Goal: Task Accomplishment & Management: Use online tool/utility

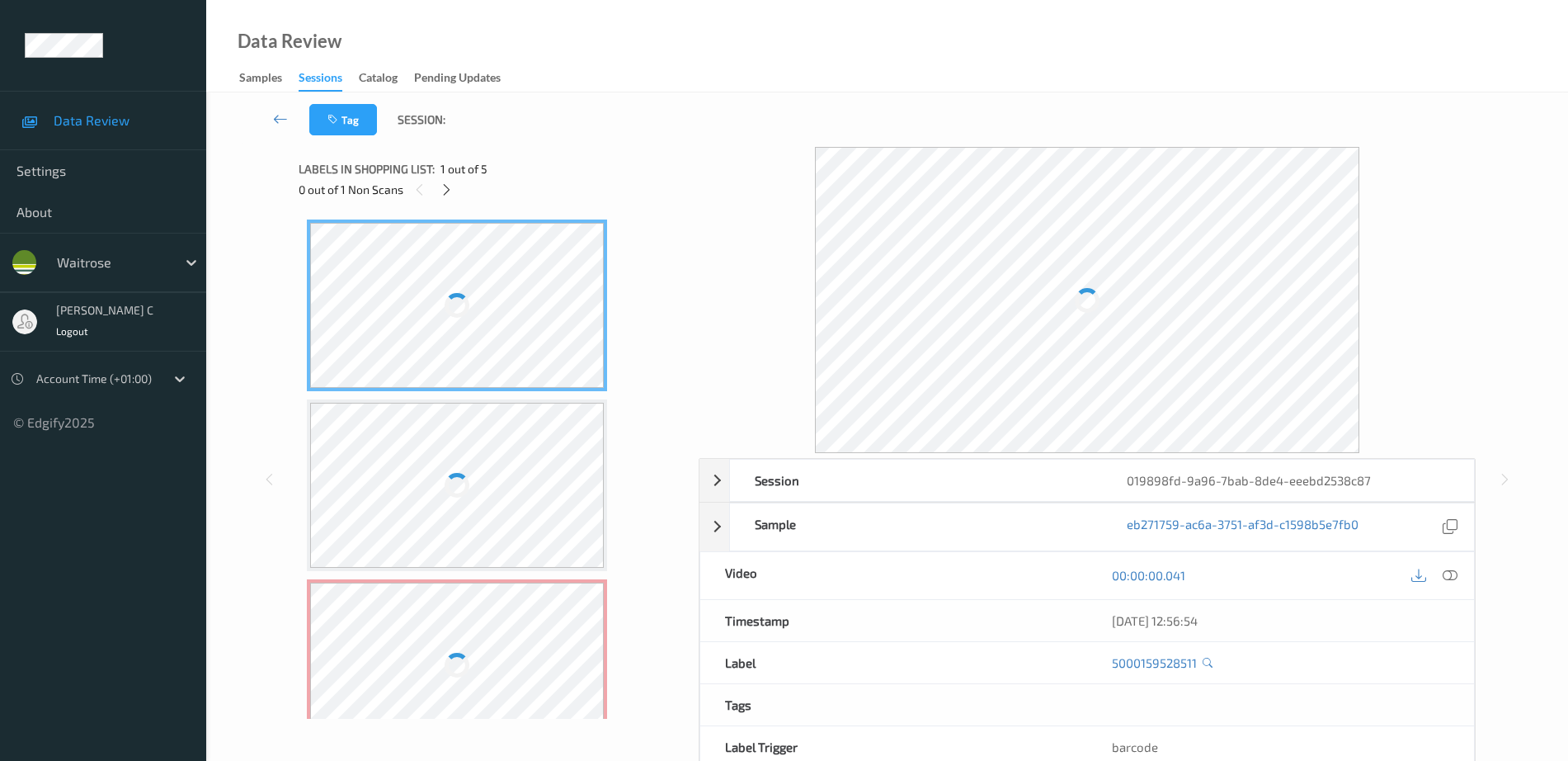
click at [445, 175] on span "1 out of 5" at bounding box center [463, 169] width 47 height 17
click at [445, 181] on div at bounding box center [447, 189] width 20 height 20
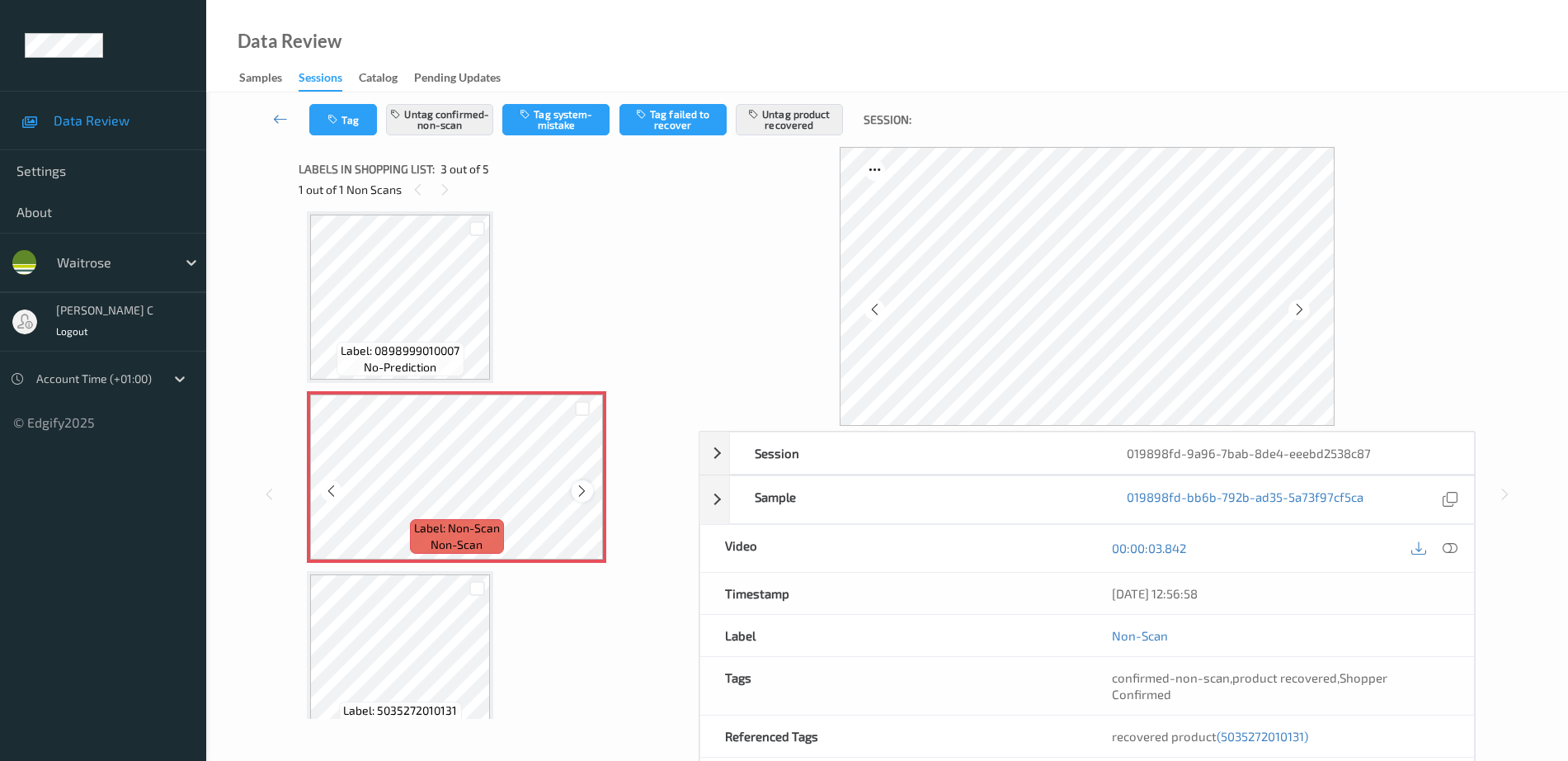
click at [575, 495] on icon at bounding box center [582, 491] width 14 height 15
click at [310, 411] on div at bounding box center [310, 403] width 0 height 17
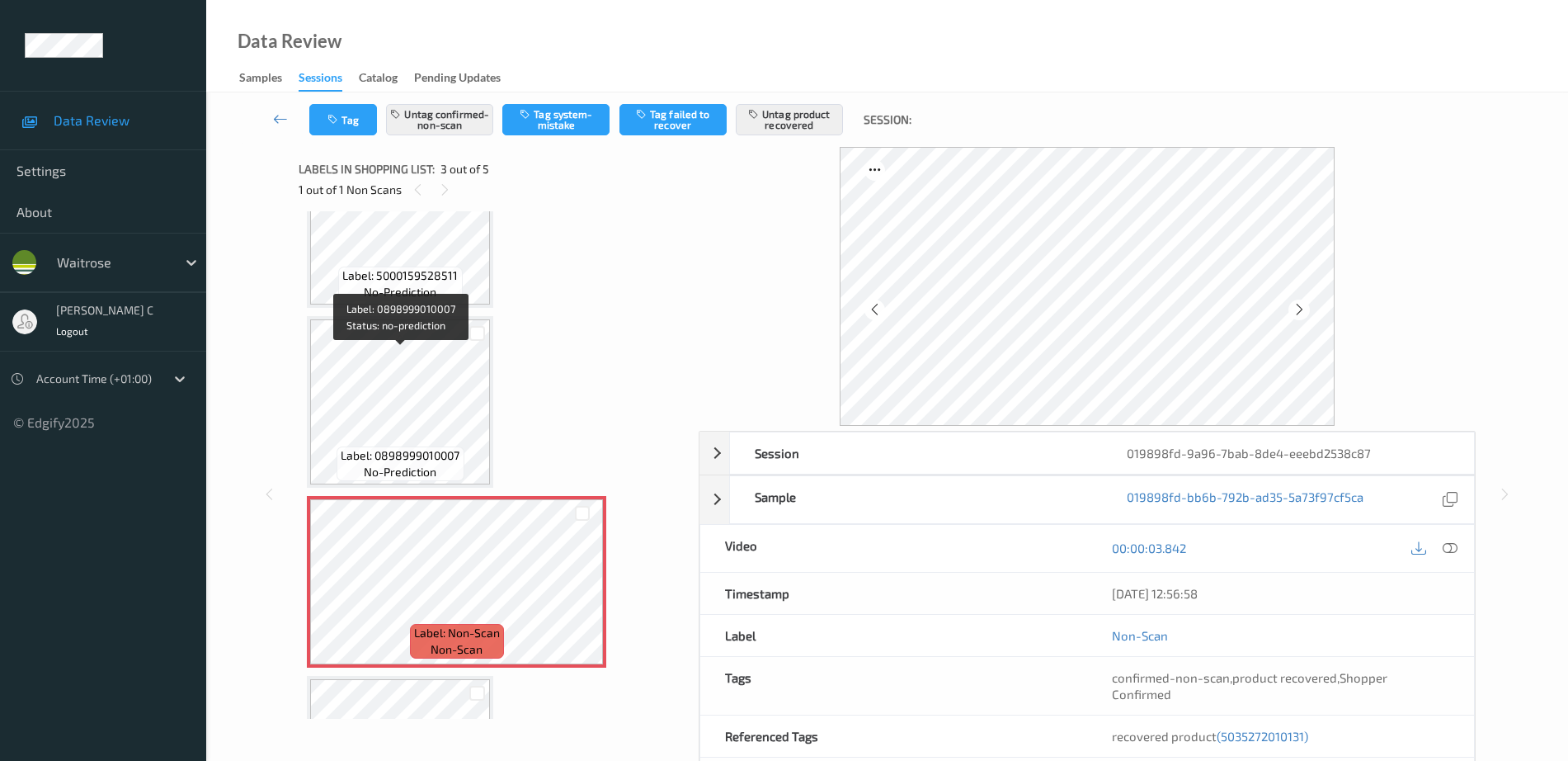
scroll to position [0, 0]
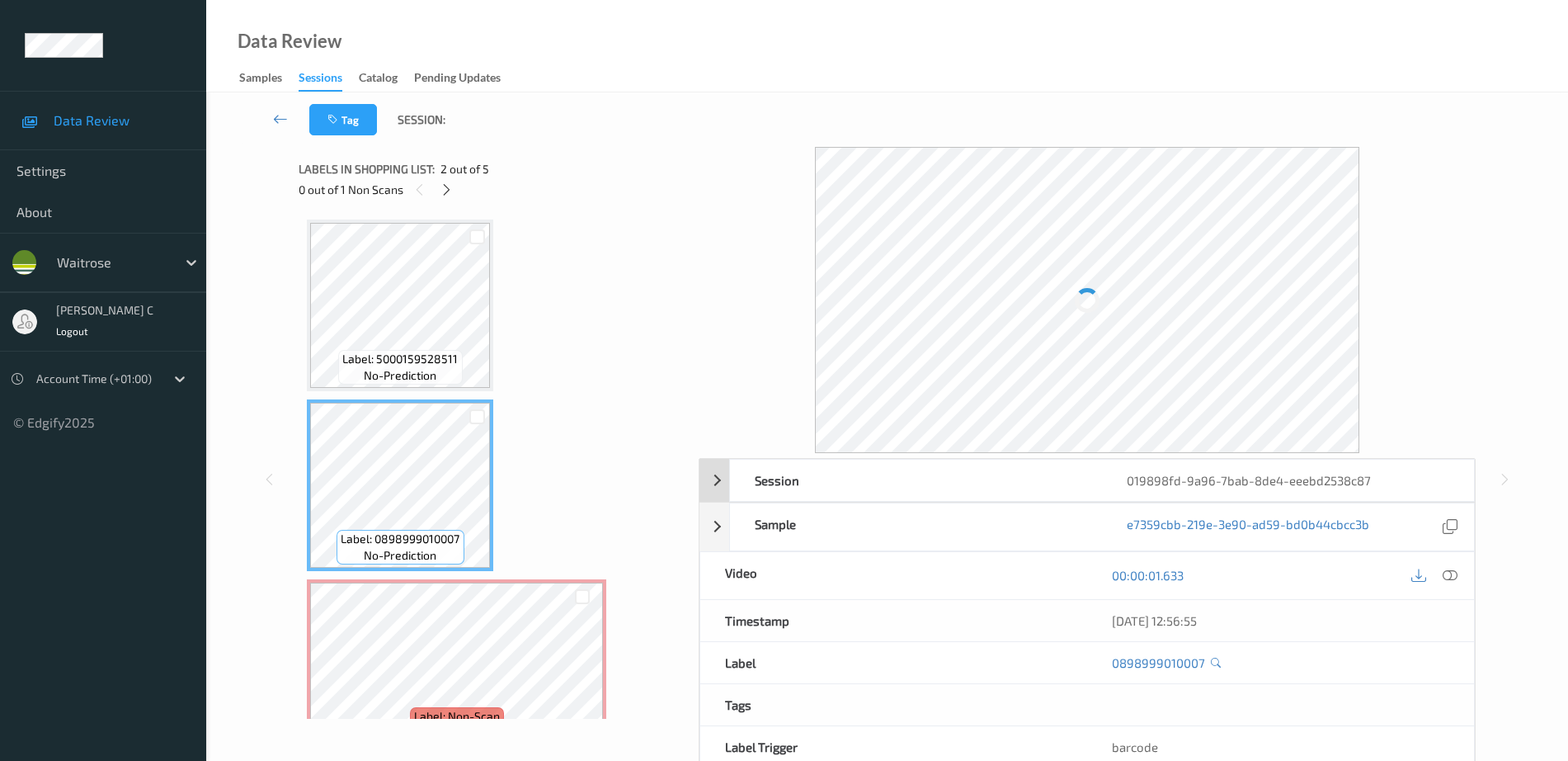
click at [1449, 572] on icon at bounding box center [1450, 575] width 15 height 15
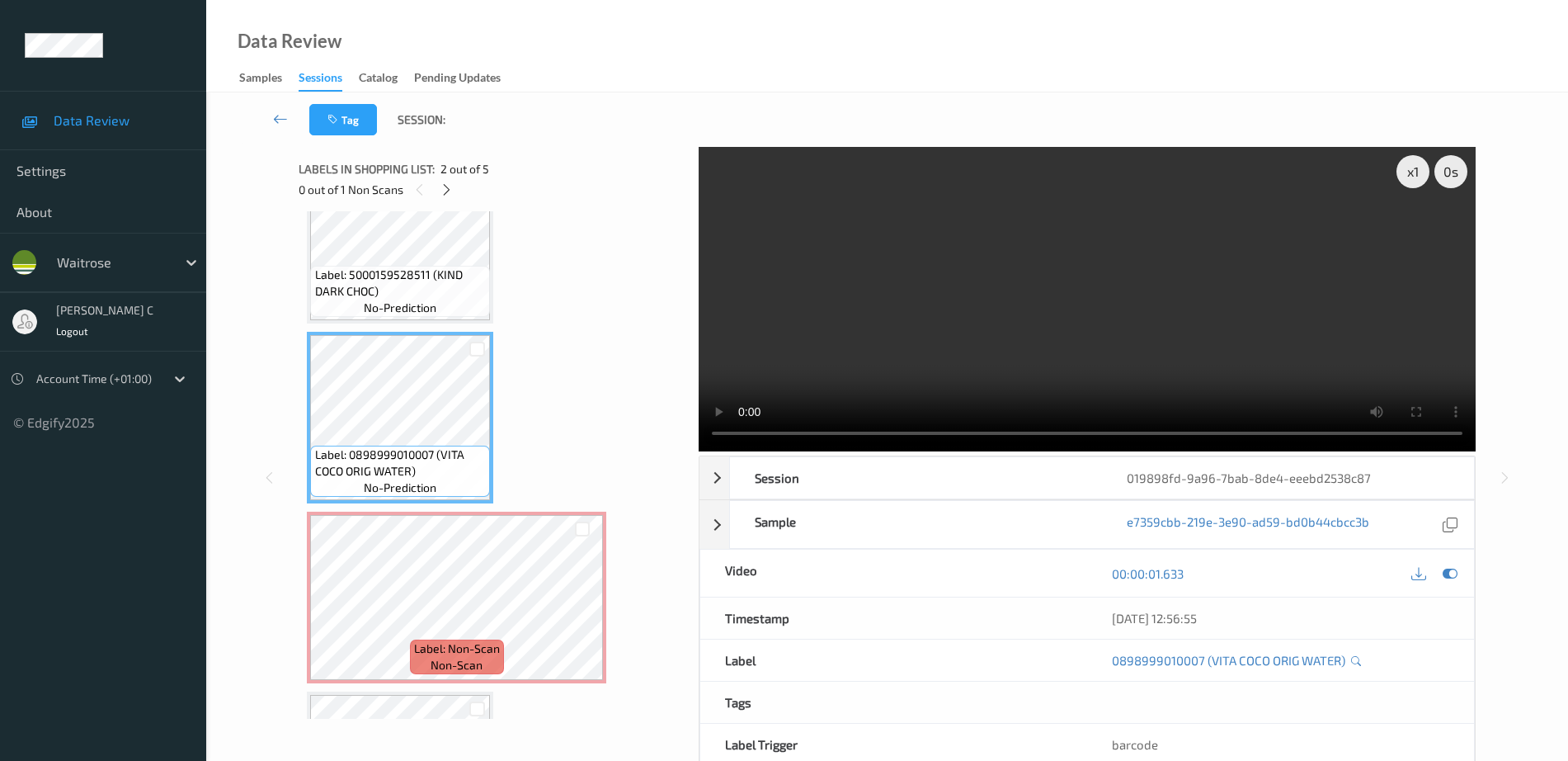
scroll to position [103, 0]
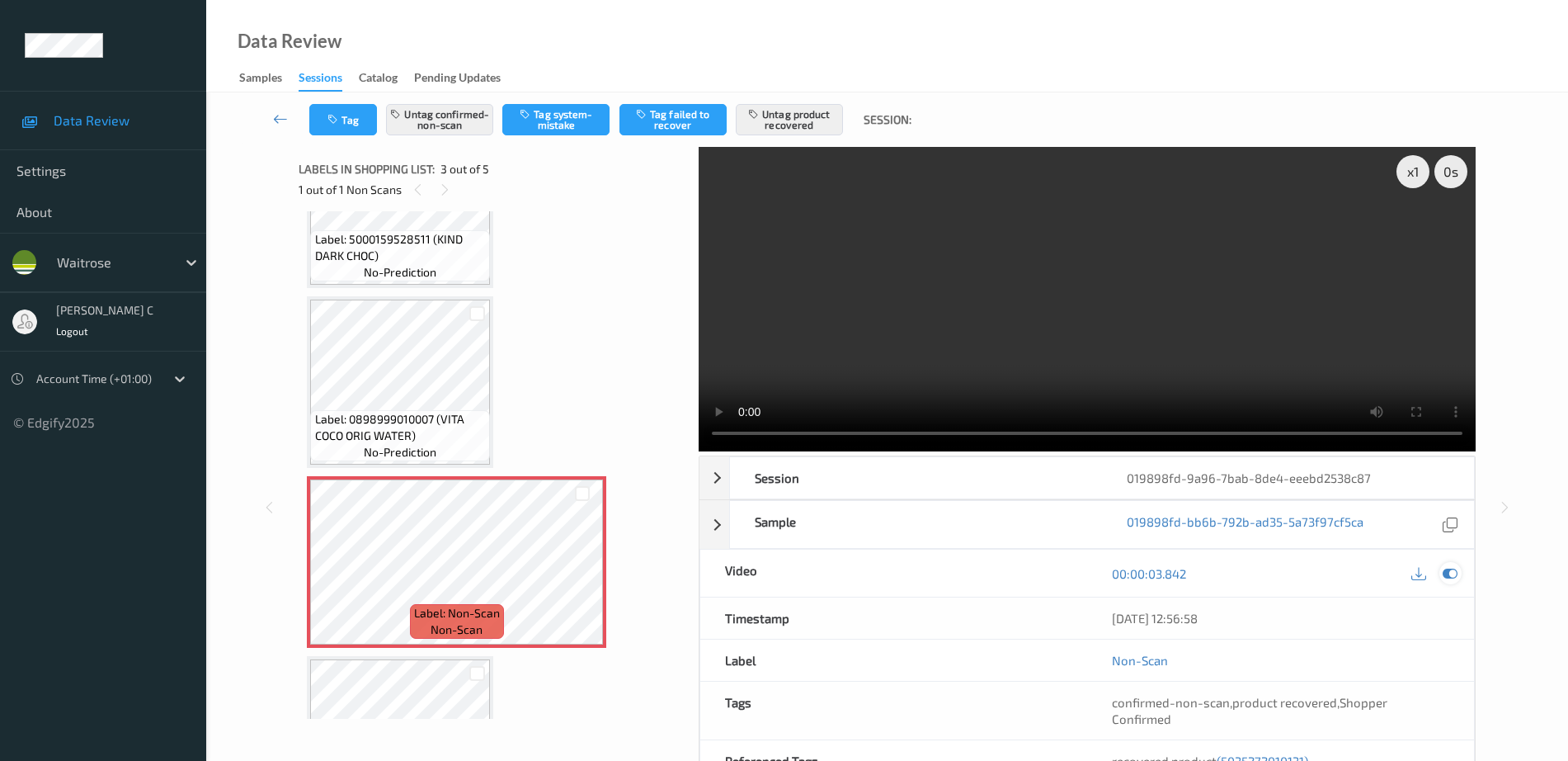
click at [1450, 569] on icon at bounding box center [1450, 574] width 15 height 15
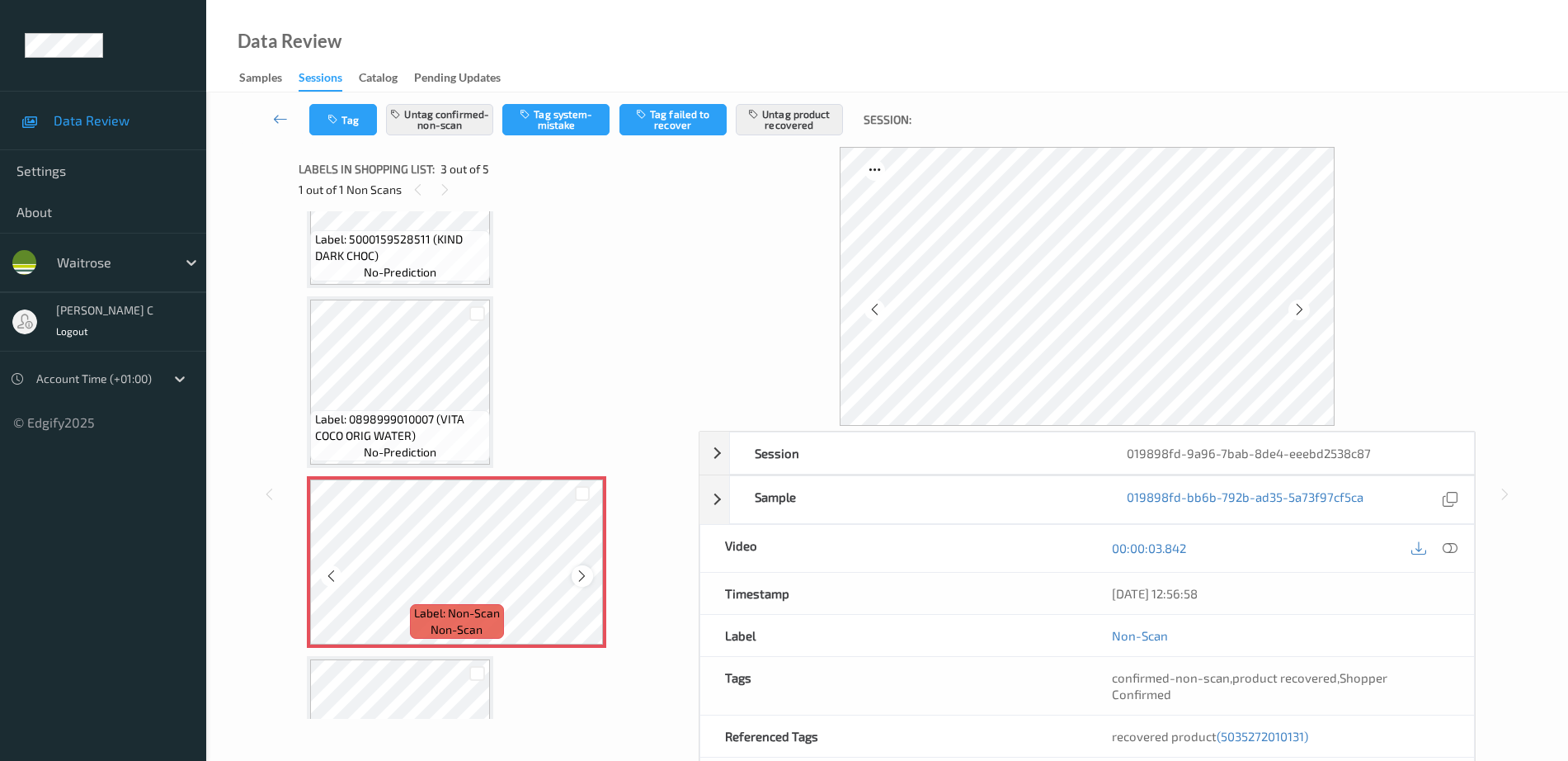
click at [584, 576] on icon at bounding box center [582, 576] width 14 height 15
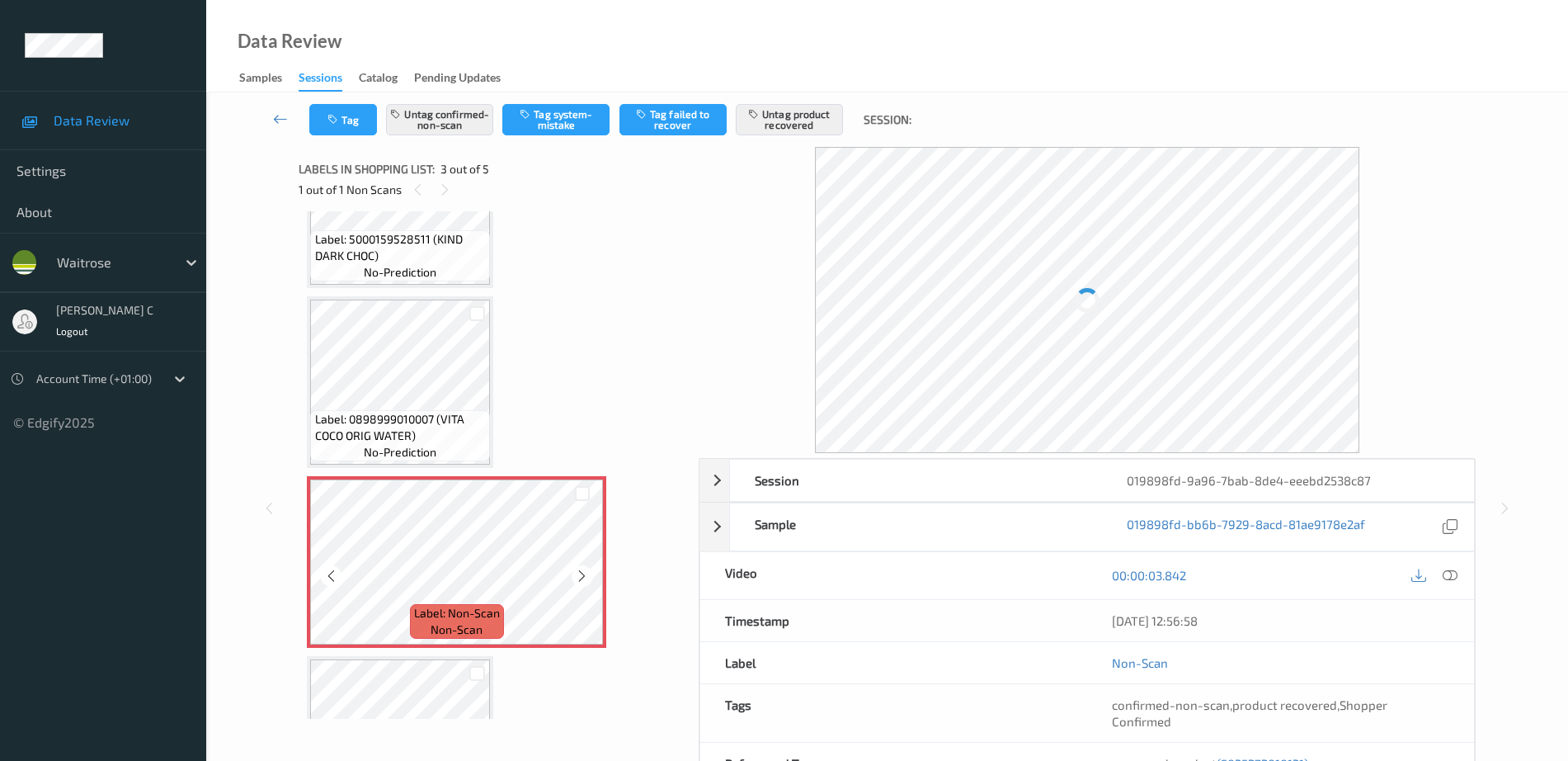
click at [584, 576] on icon at bounding box center [582, 576] width 14 height 15
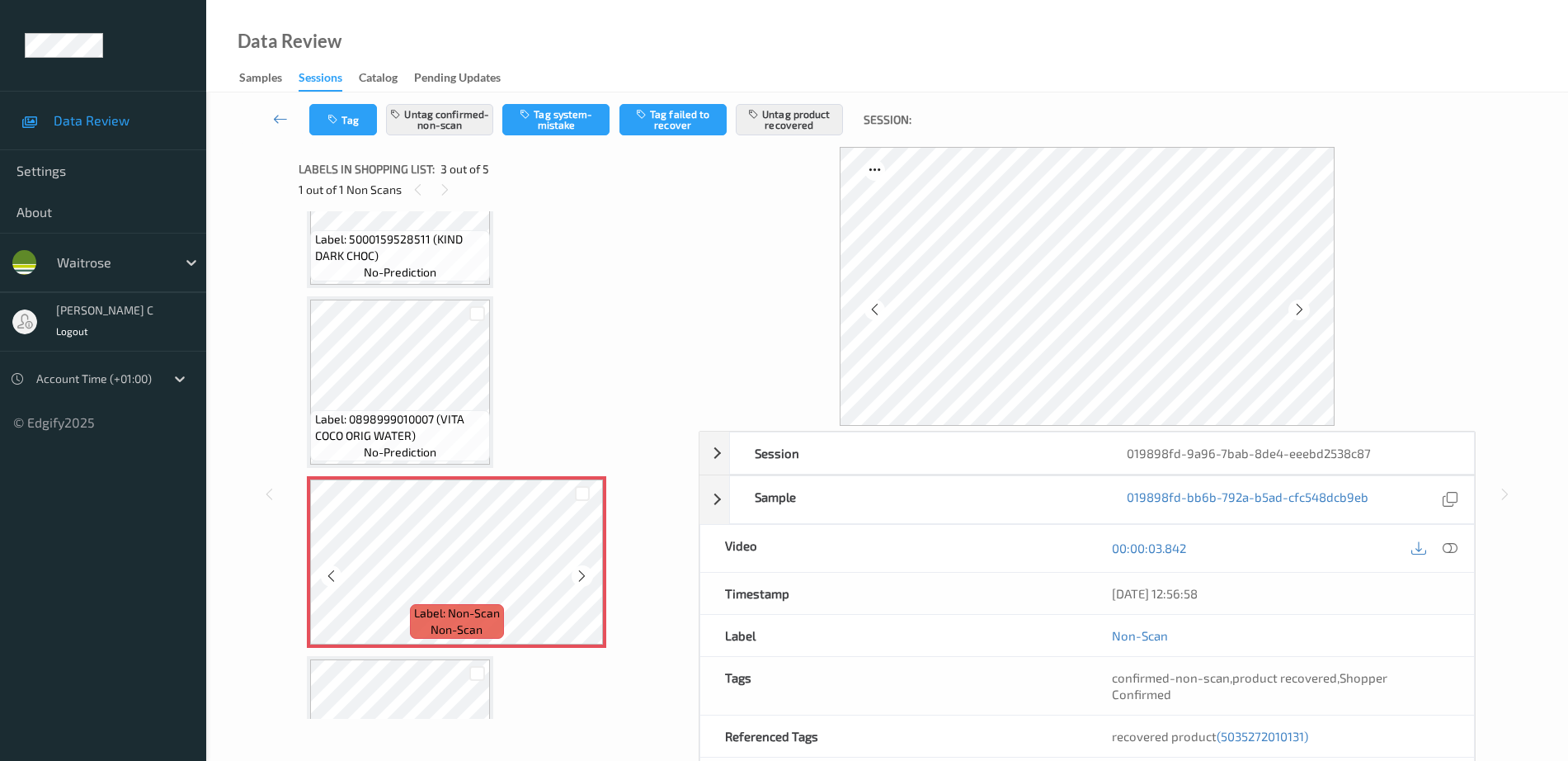
click at [584, 576] on icon at bounding box center [582, 576] width 14 height 15
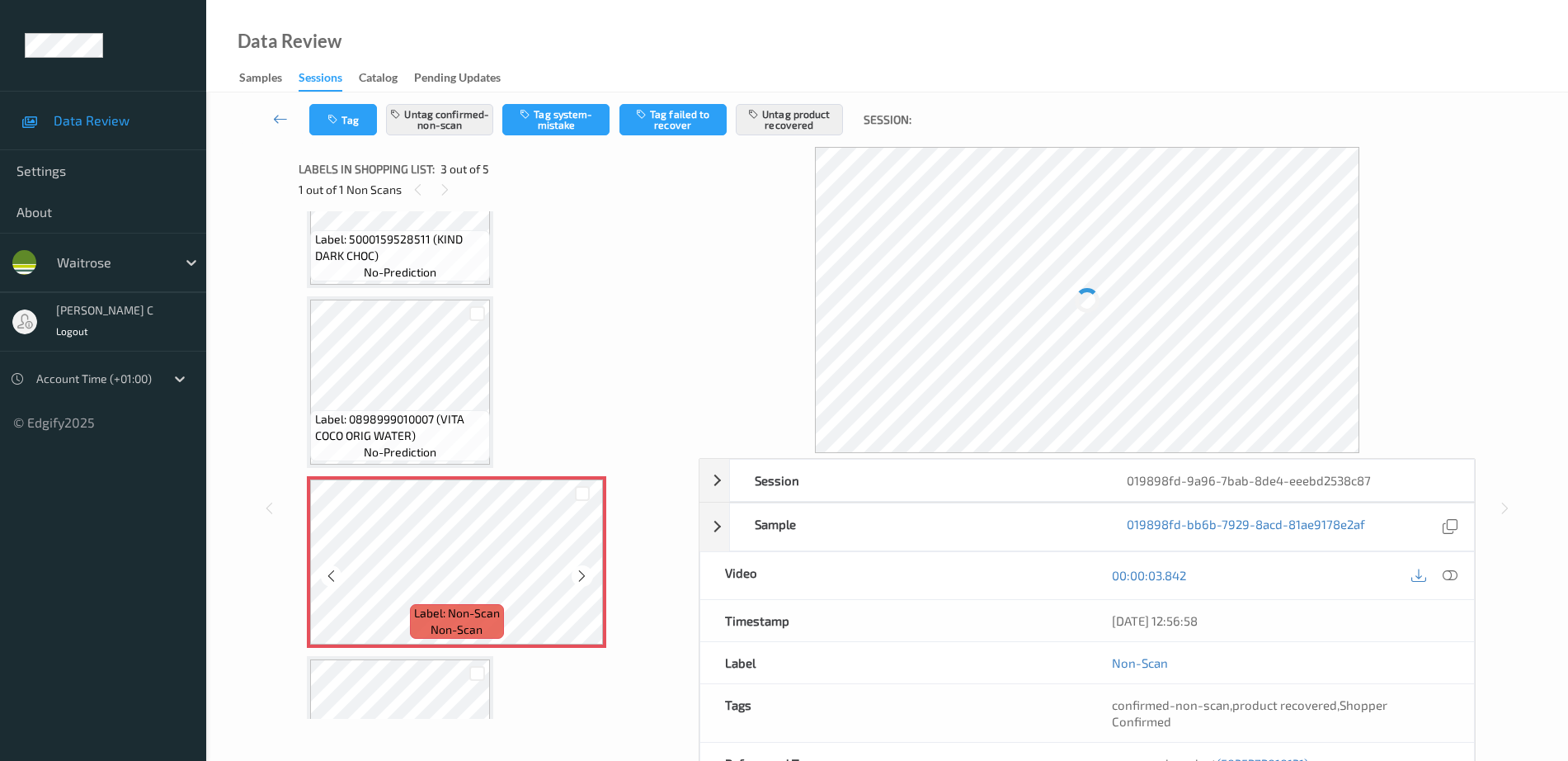
click at [584, 576] on icon at bounding box center [582, 576] width 14 height 15
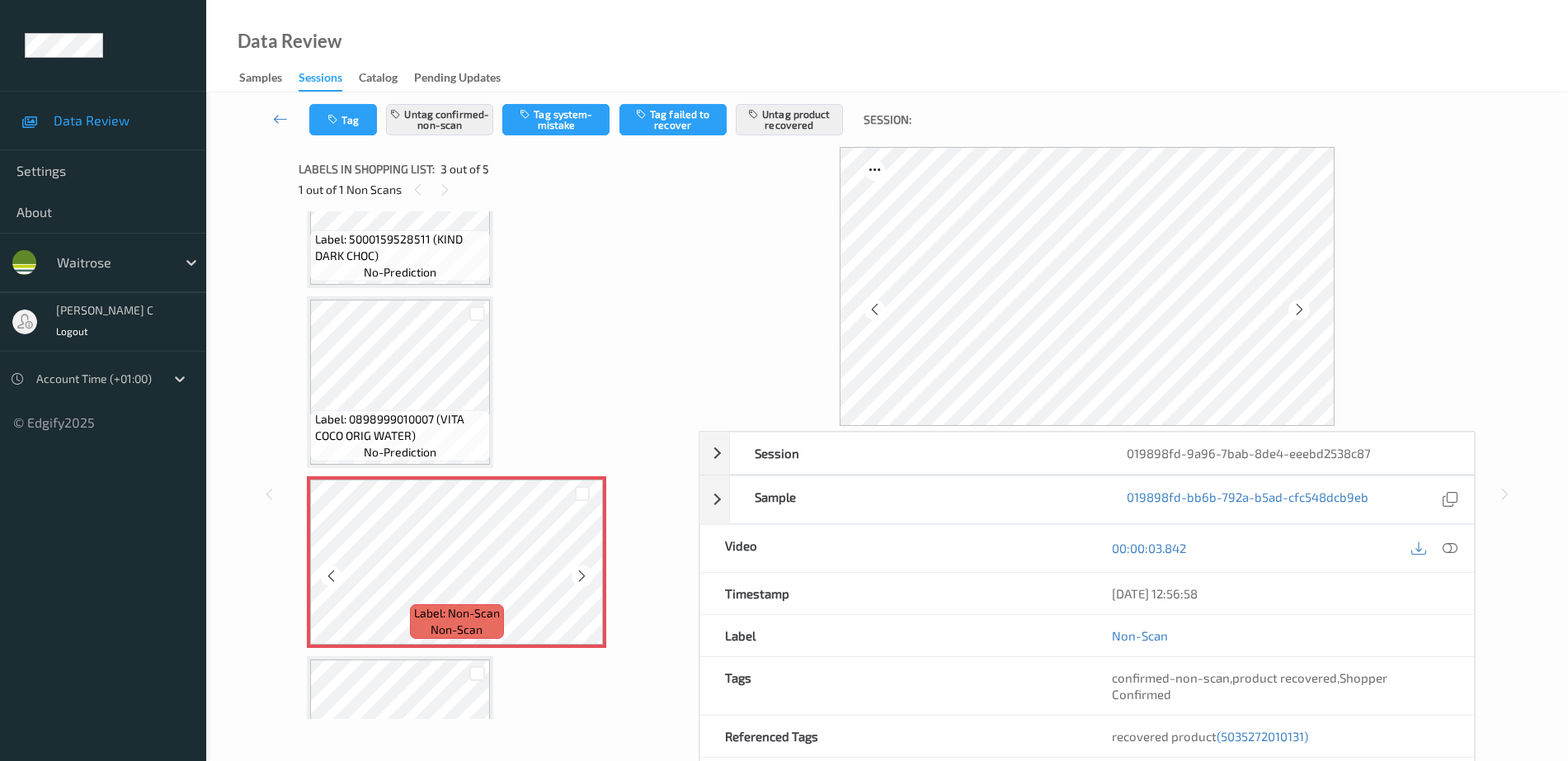
click at [584, 576] on icon at bounding box center [582, 576] width 14 height 15
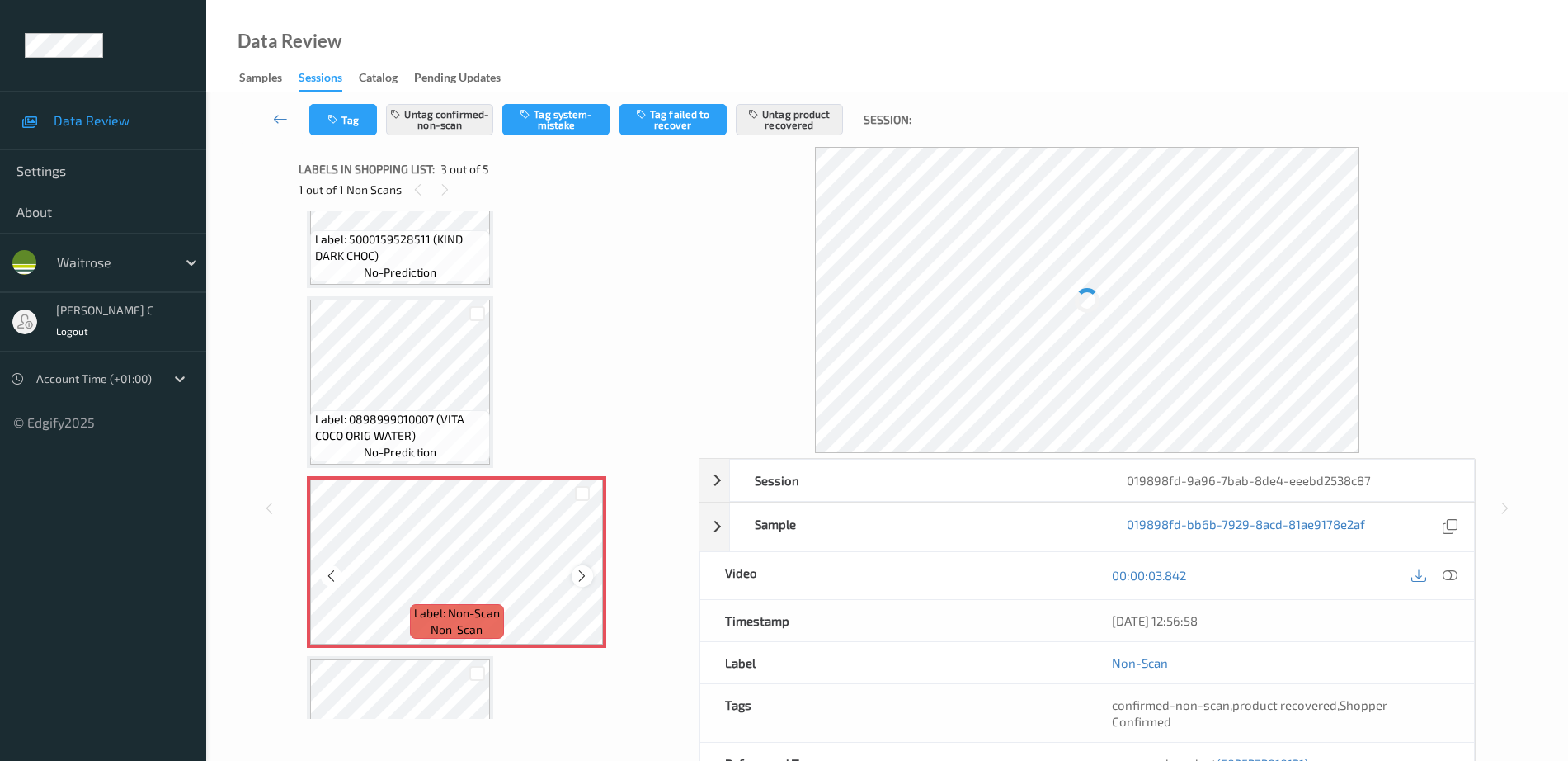
scroll to position [0, 0]
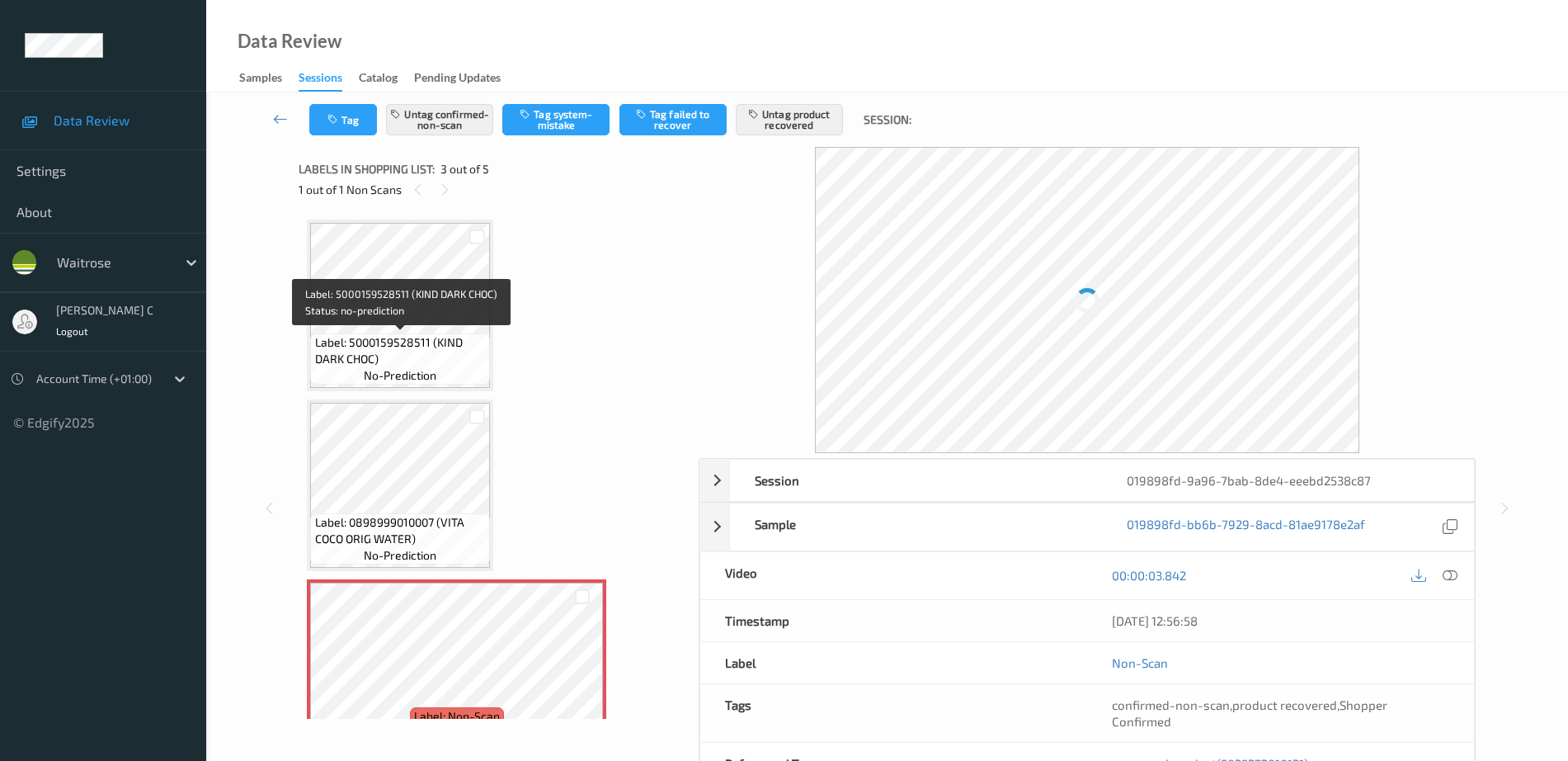
click at [373, 347] on span "Label: 5000159528511 (KIND DARK CHOC)" at bounding box center [400, 351] width 172 height 33
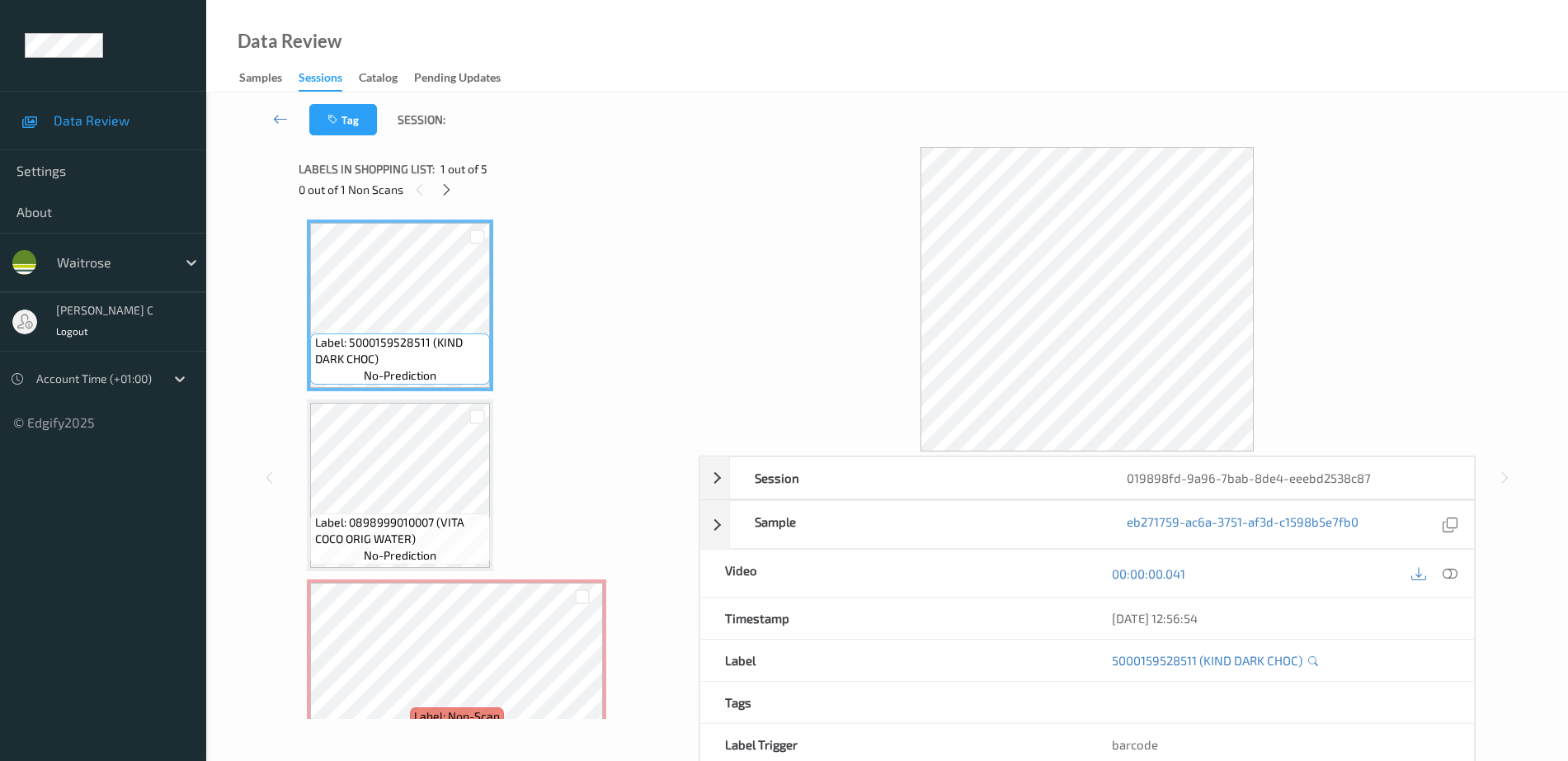
click at [1455, 583] on div at bounding box center [1451, 573] width 22 height 22
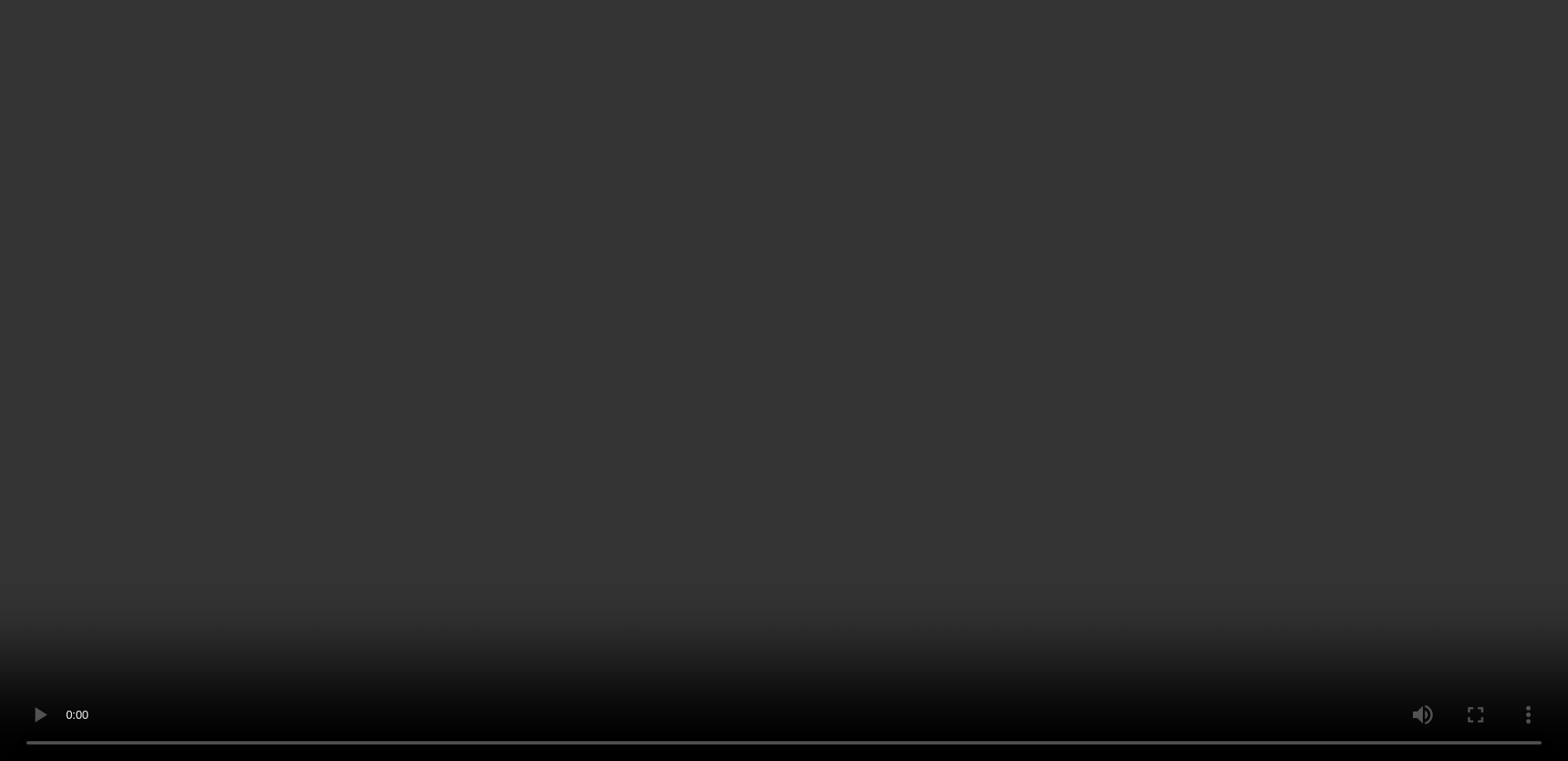
scroll to position [207, 0]
